Goal: Check status

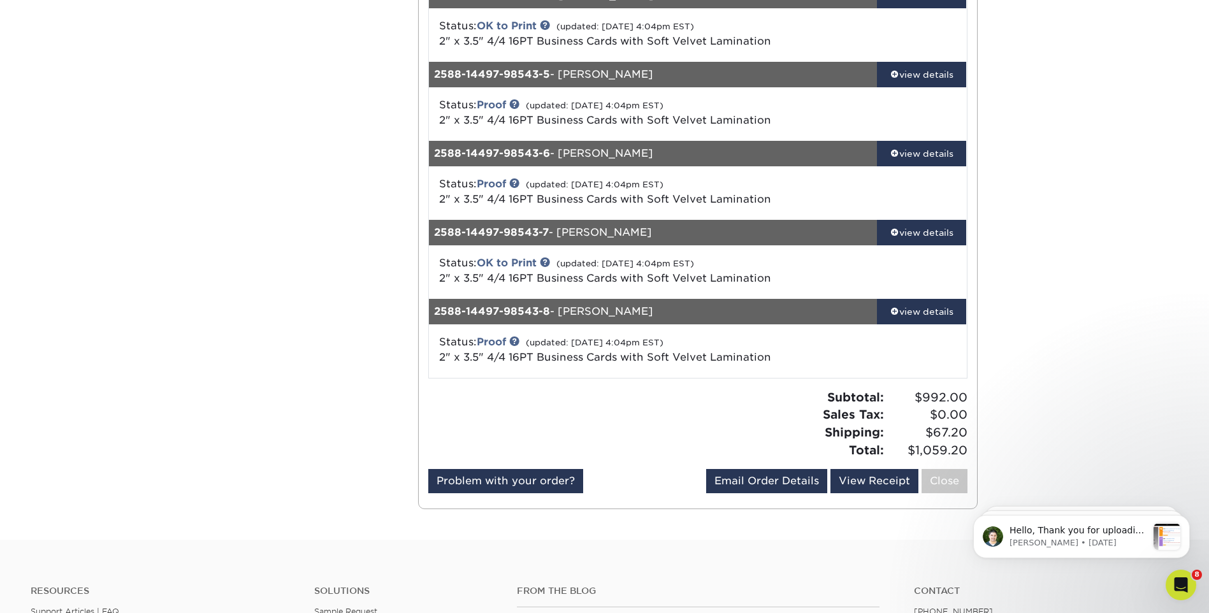
scroll to position [319, 0]
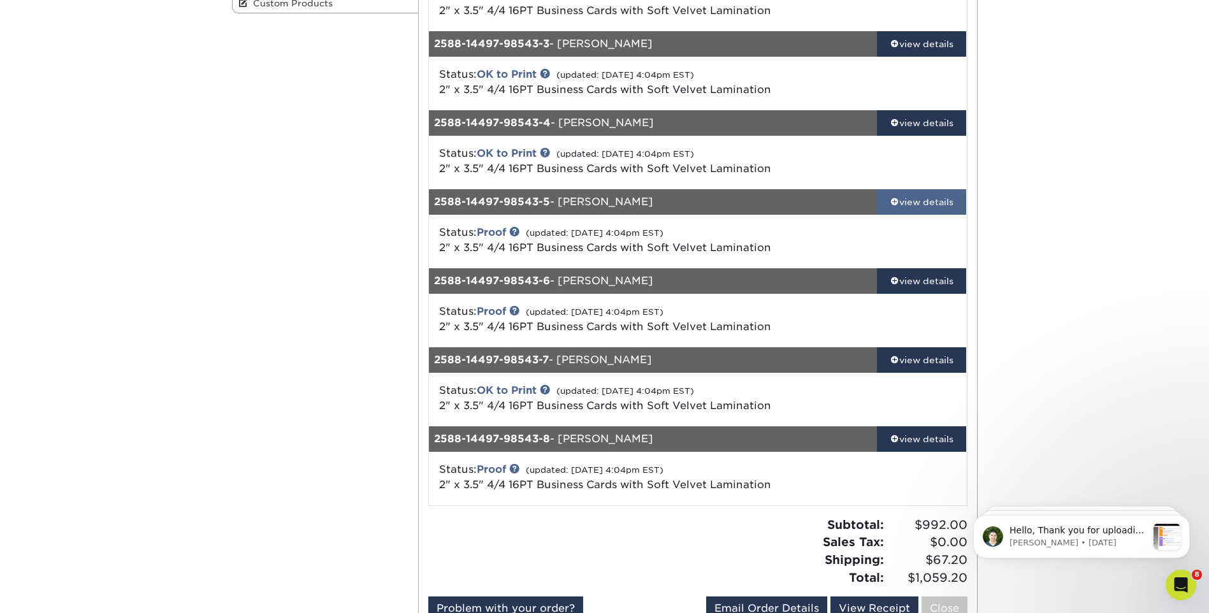
click at [933, 200] on div "view details" at bounding box center [922, 202] width 90 height 13
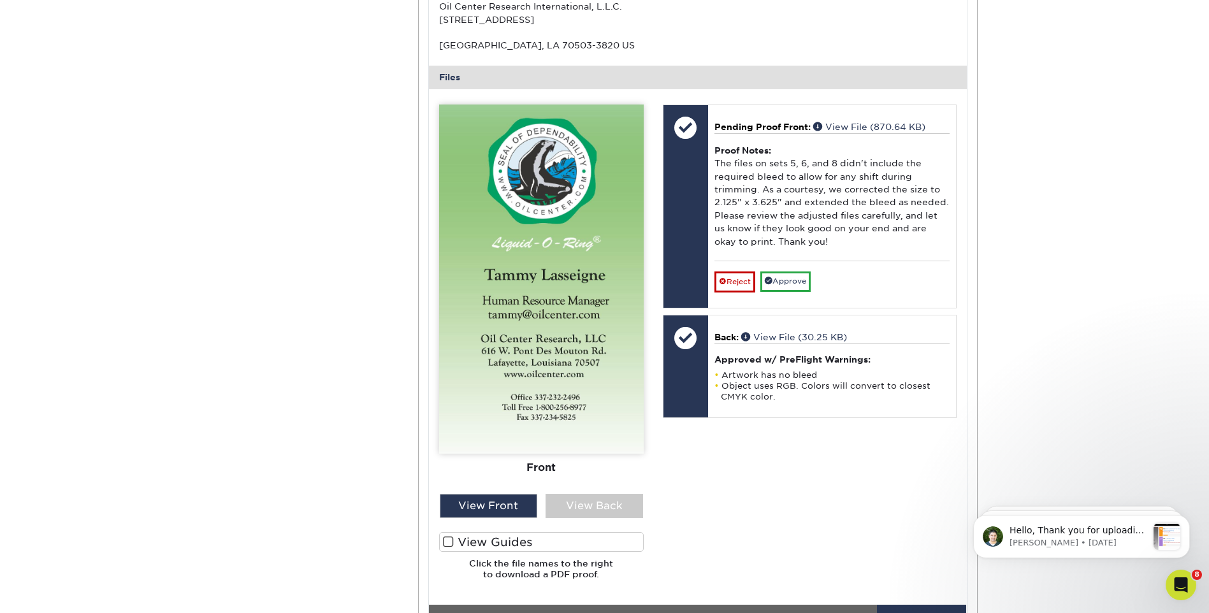
scroll to position [765, 0]
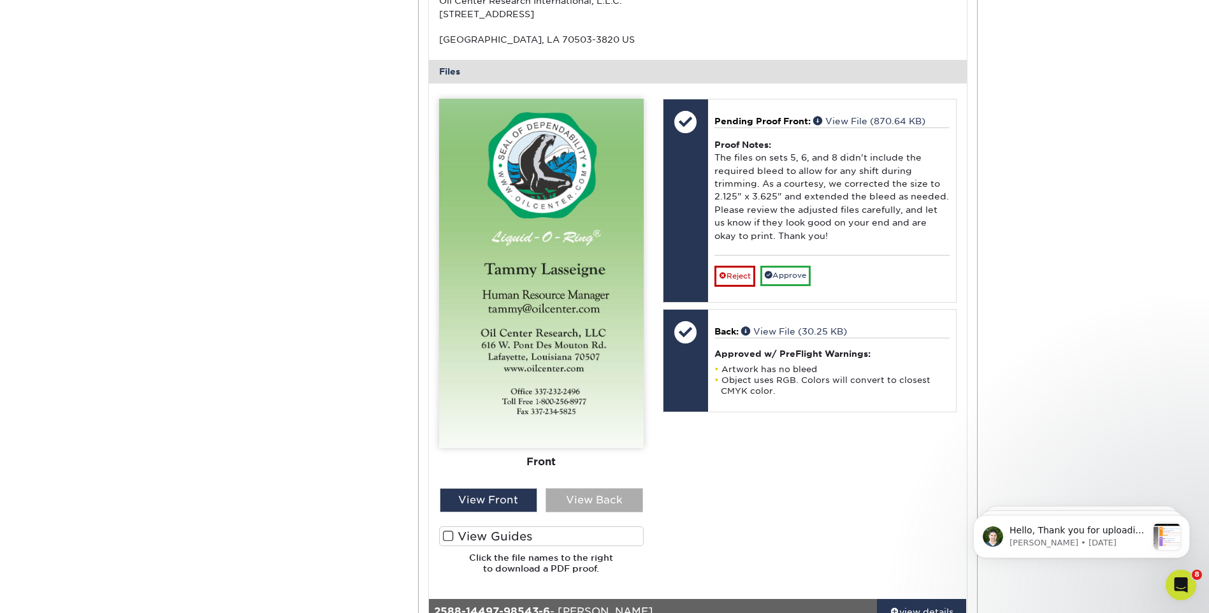
click at [565, 502] on div "View Back" at bounding box center [595, 500] width 98 height 24
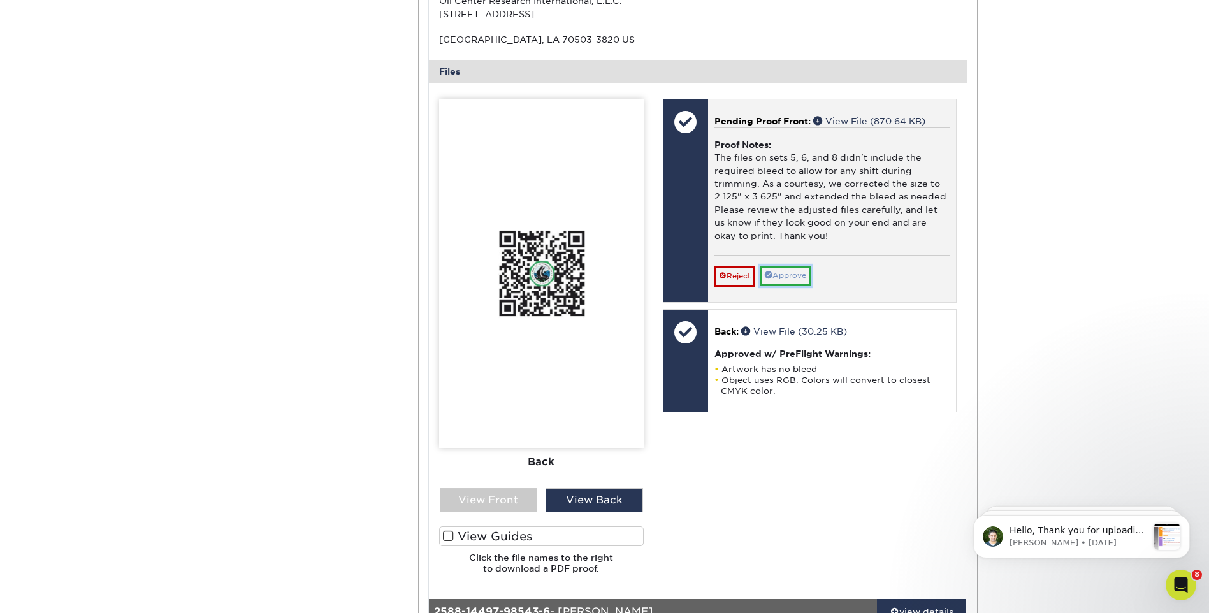
click at [769, 277] on span at bounding box center [769, 275] width 8 height 8
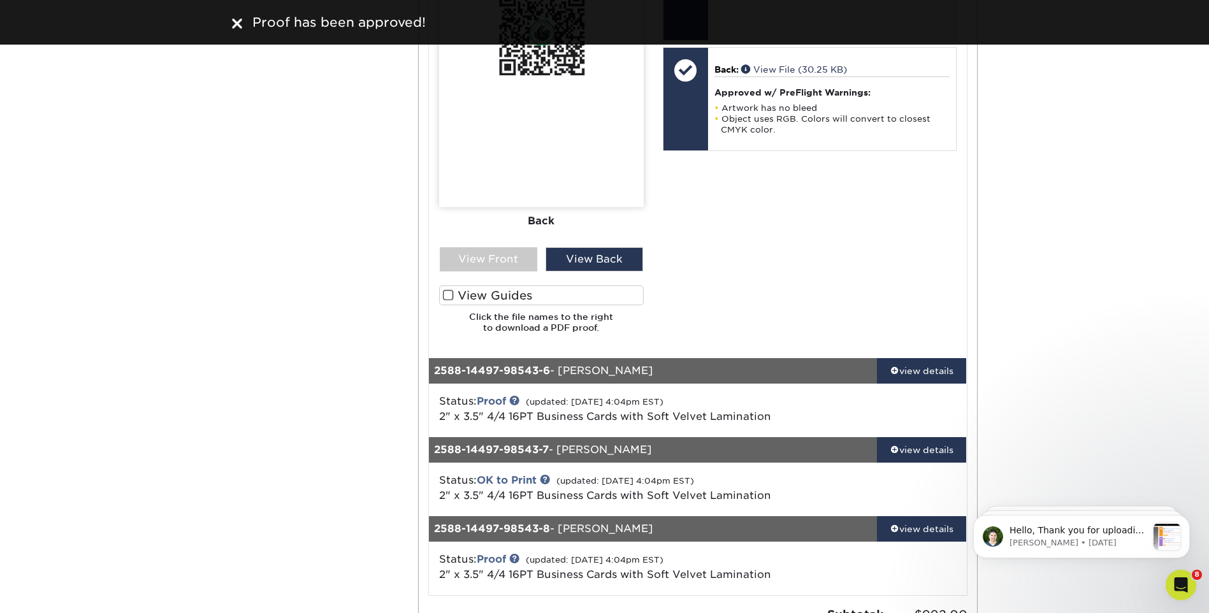
scroll to position [1084, 0]
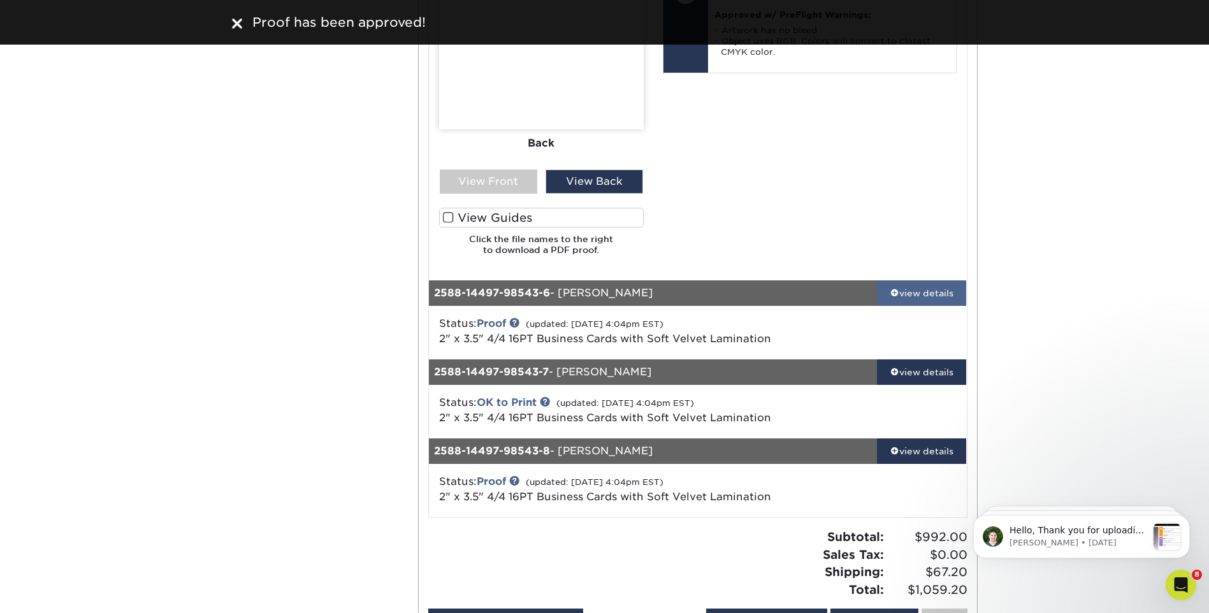
click at [920, 287] on div "view details" at bounding box center [922, 293] width 90 height 13
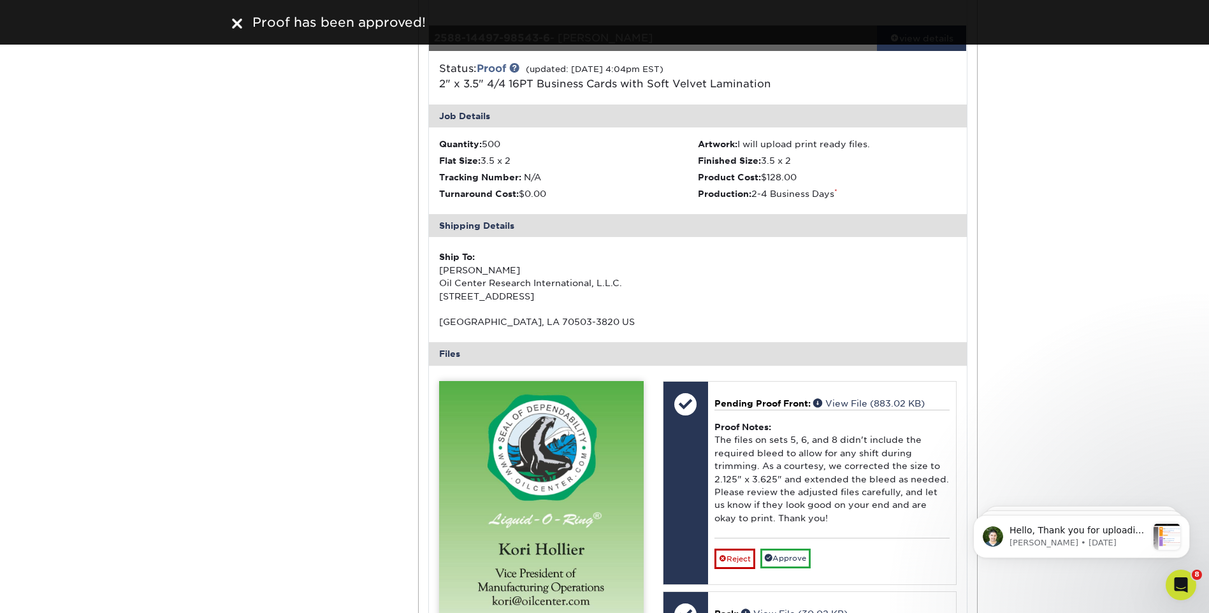
scroll to position [1593, 0]
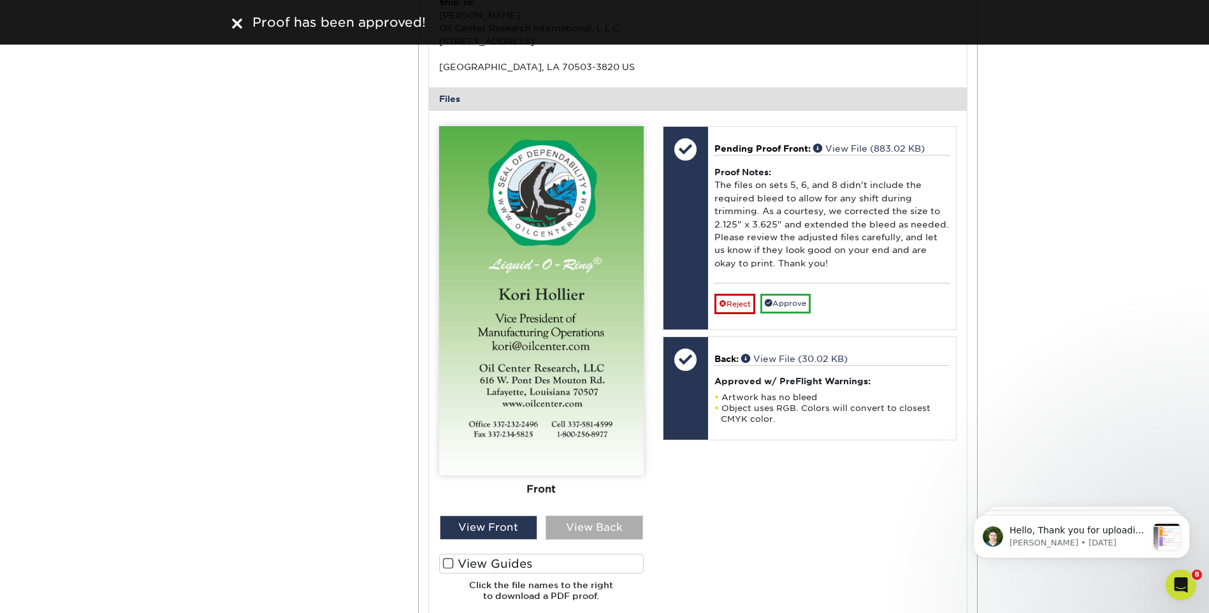
click at [599, 521] on div "View Back" at bounding box center [595, 528] width 98 height 24
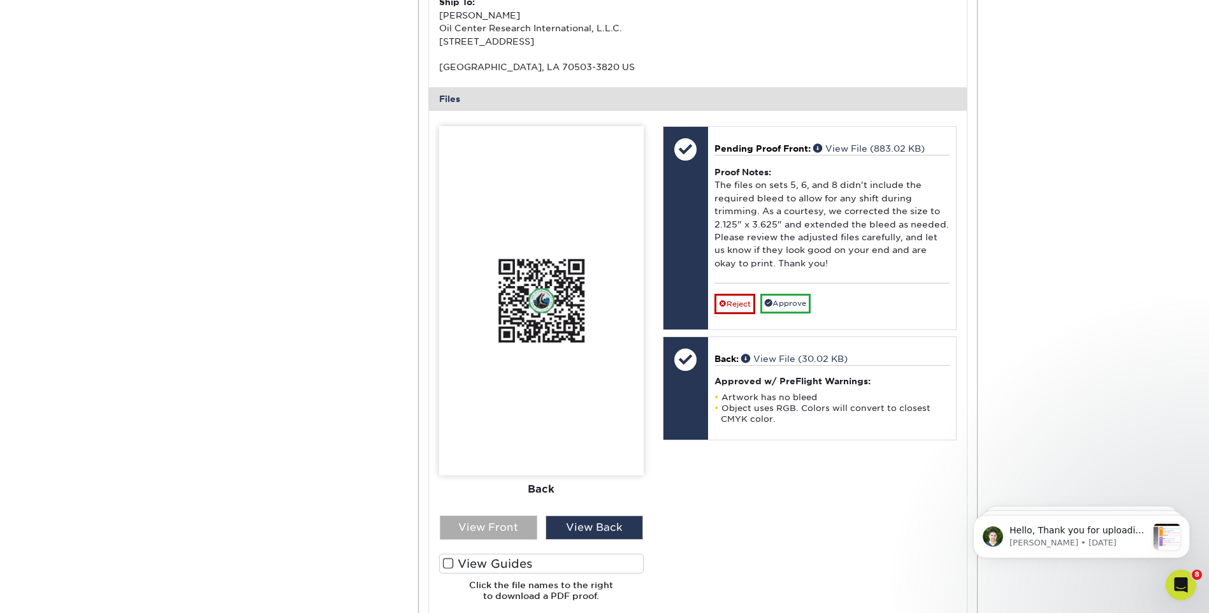
click at [523, 532] on div "View Front" at bounding box center [489, 528] width 98 height 24
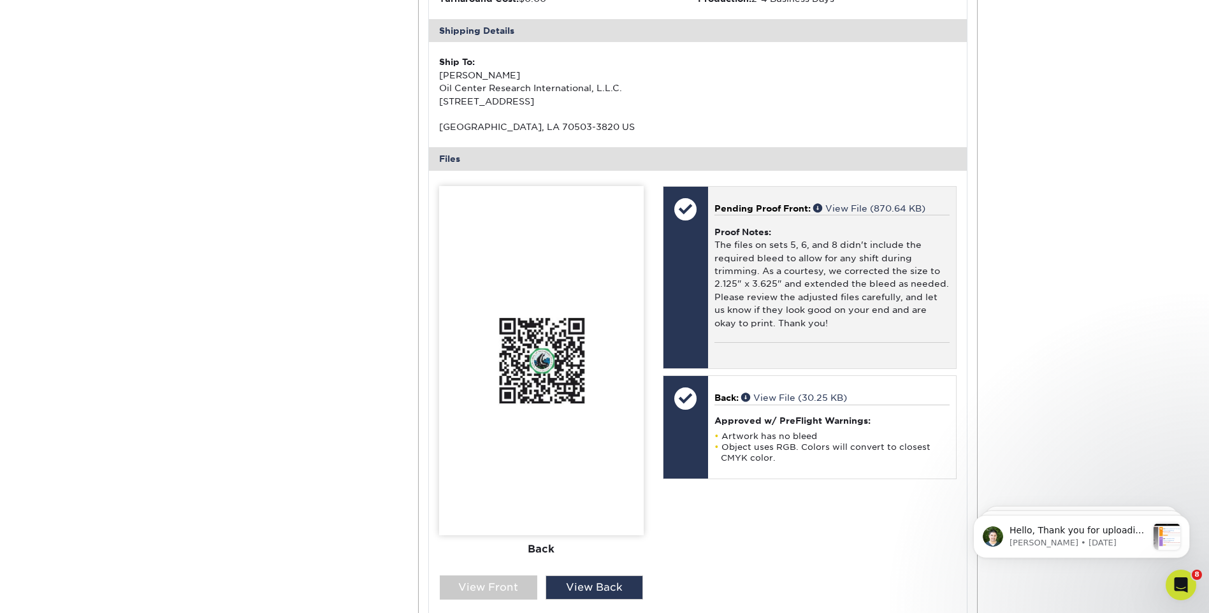
scroll to position [701, 0]
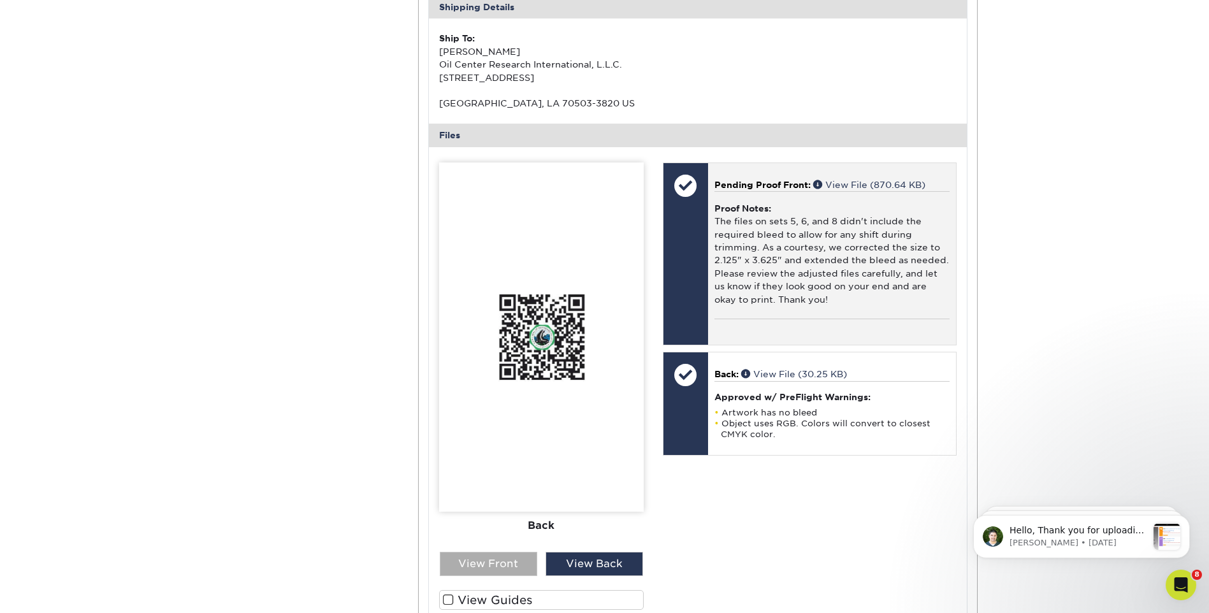
click at [516, 572] on div "View Front" at bounding box center [489, 564] width 98 height 24
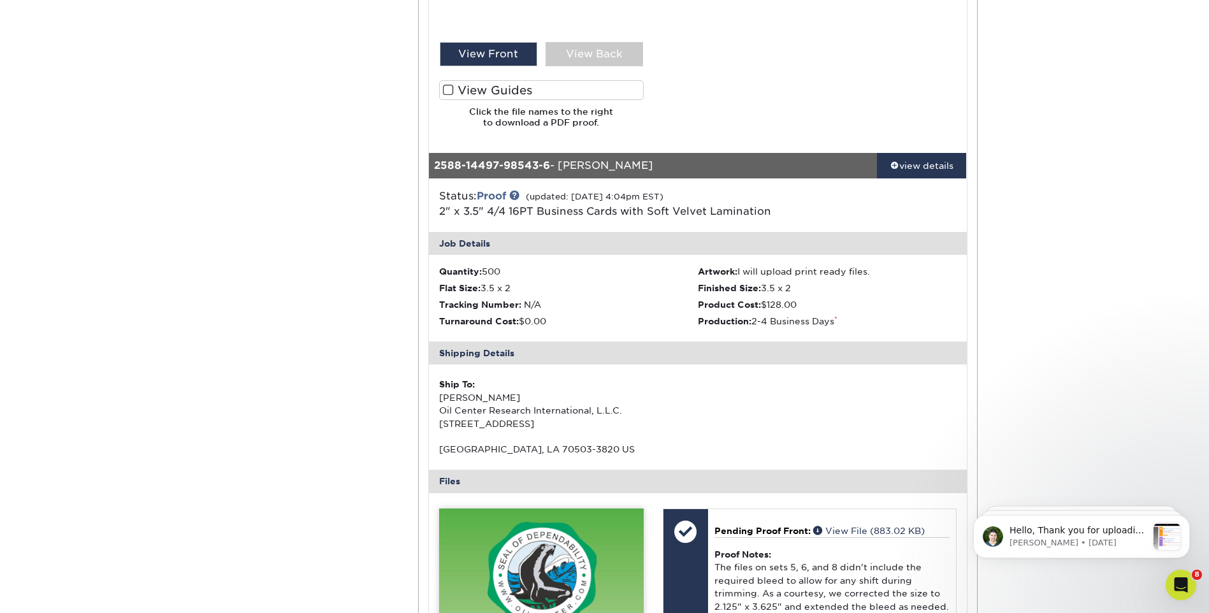
scroll to position [1466, 0]
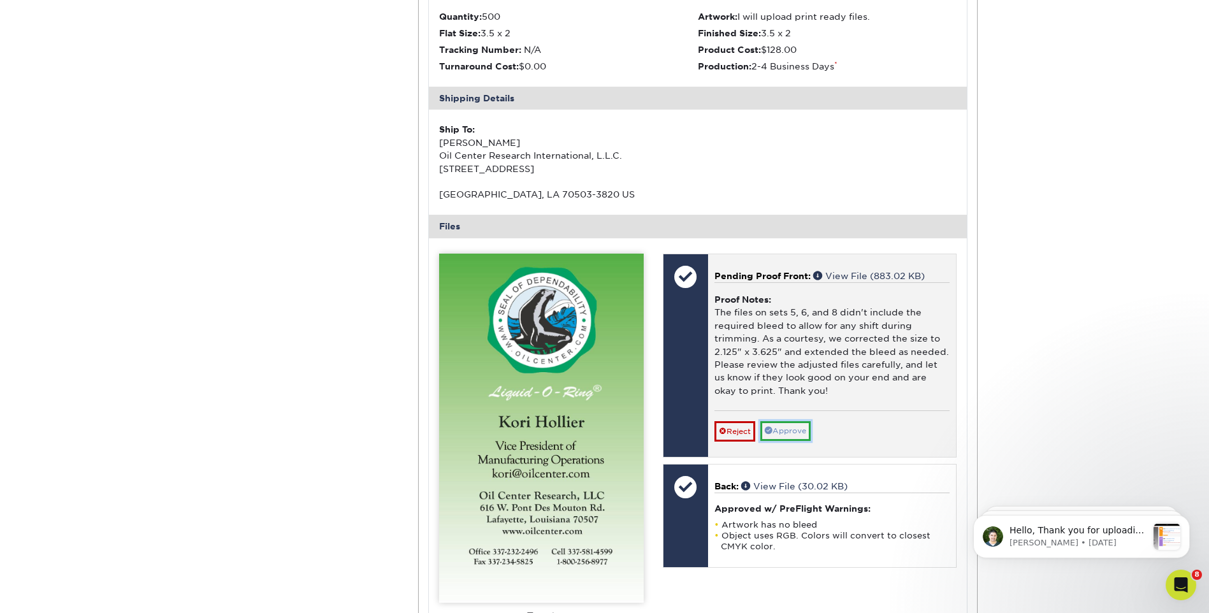
click at [792, 430] on link "Approve" at bounding box center [785, 431] width 50 height 20
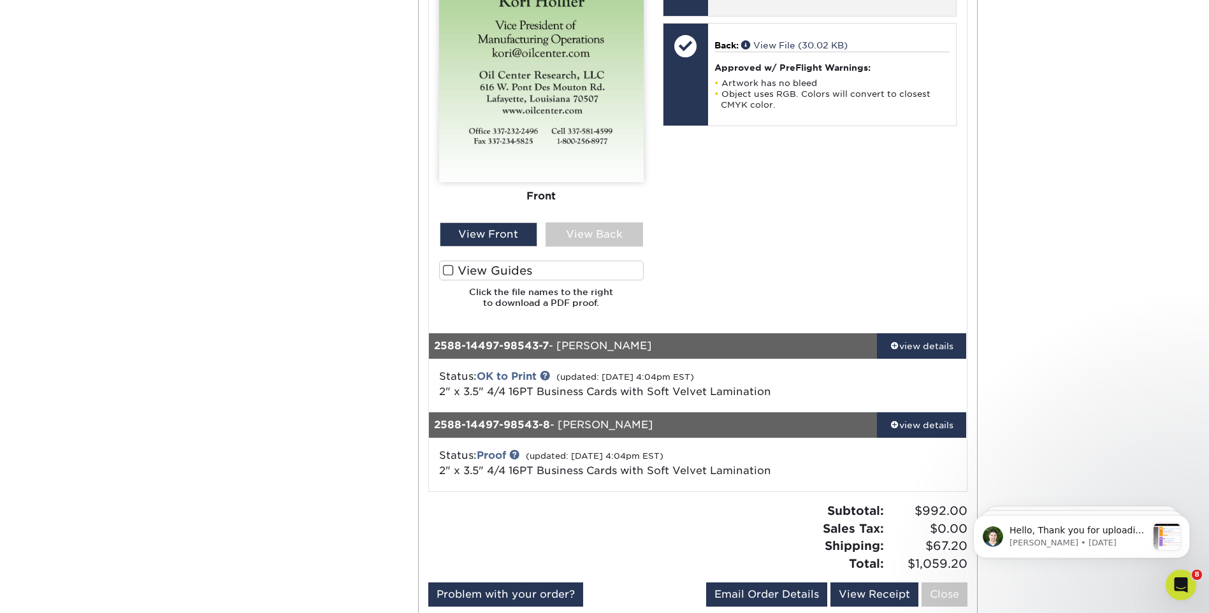
scroll to position [1912, 0]
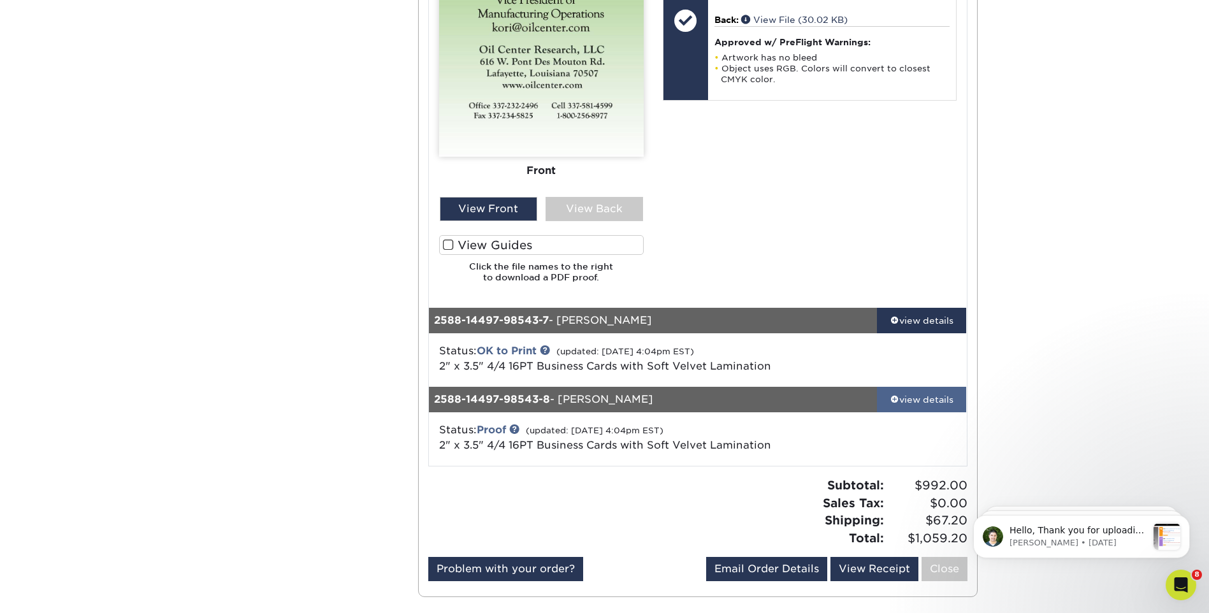
click at [948, 407] on link "view details" at bounding box center [922, 399] width 90 height 25
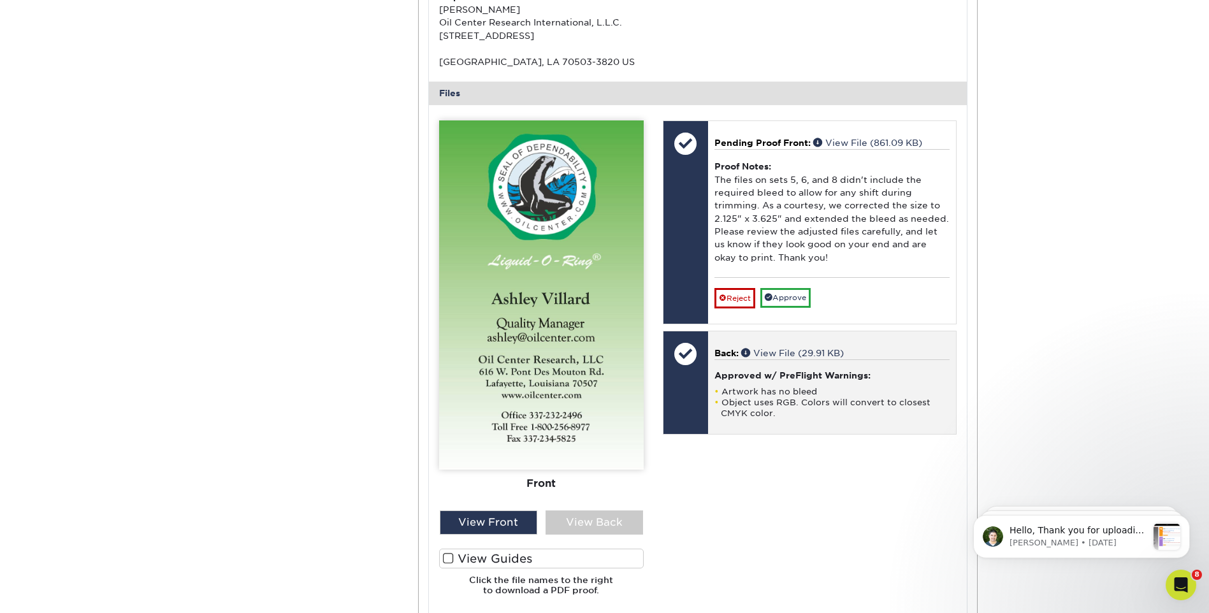
scroll to position [2550, 0]
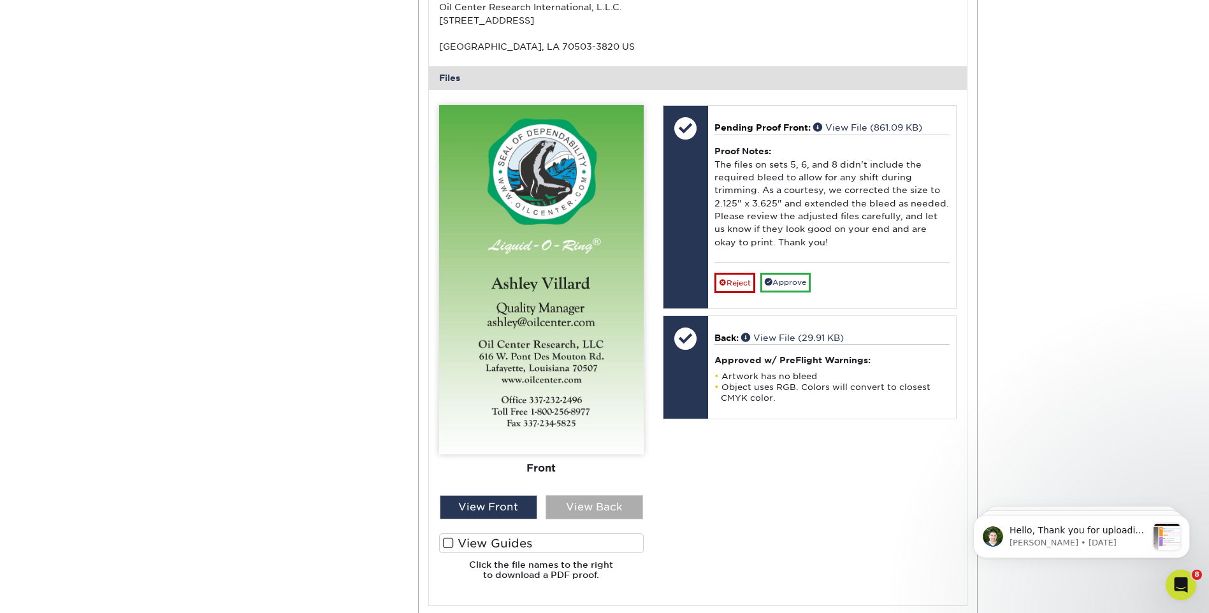
click at [548, 503] on div "View Back" at bounding box center [595, 507] width 98 height 24
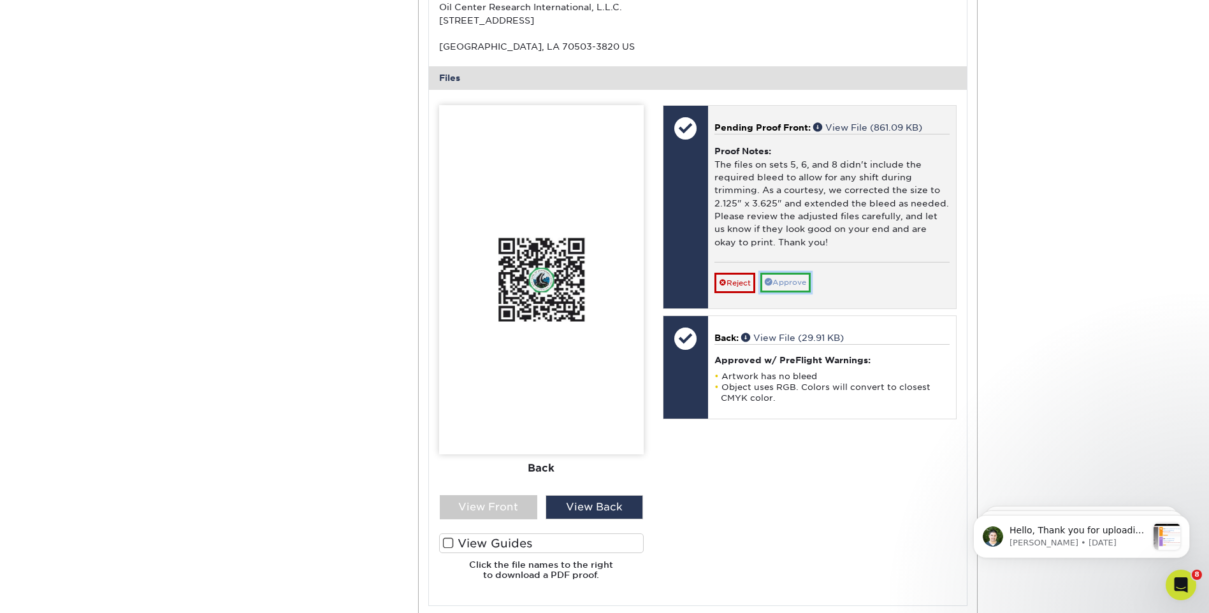
click at [781, 277] on link "Approve" at bounding box center [785, 283] width 50 height 20
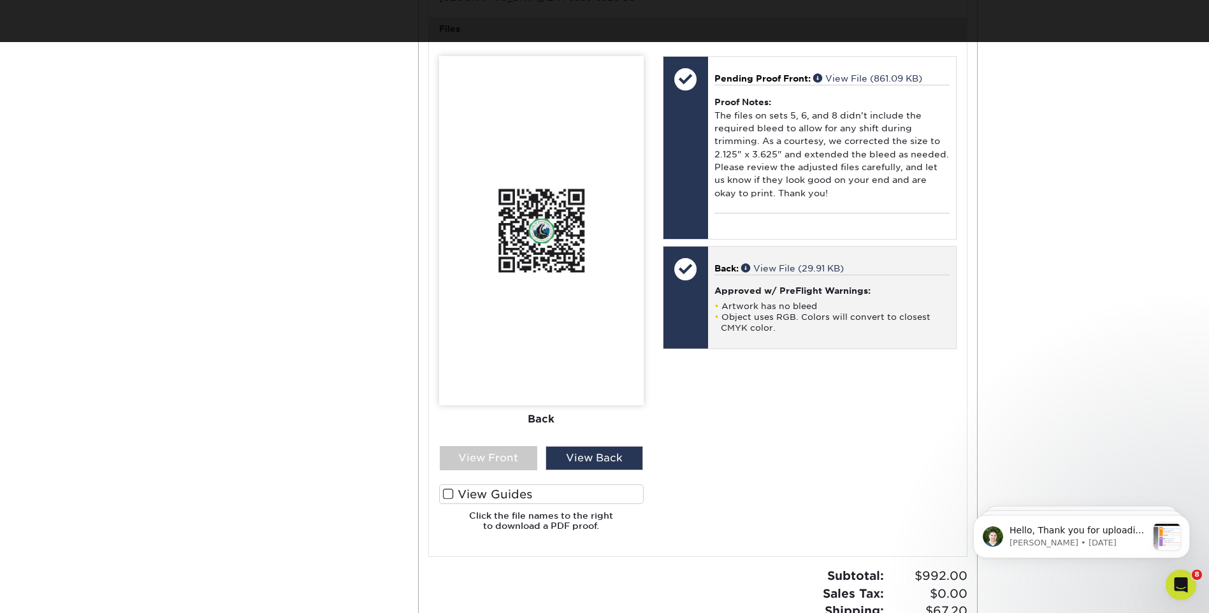
scroll to position [2486, 0]
